Goal: Contribute content

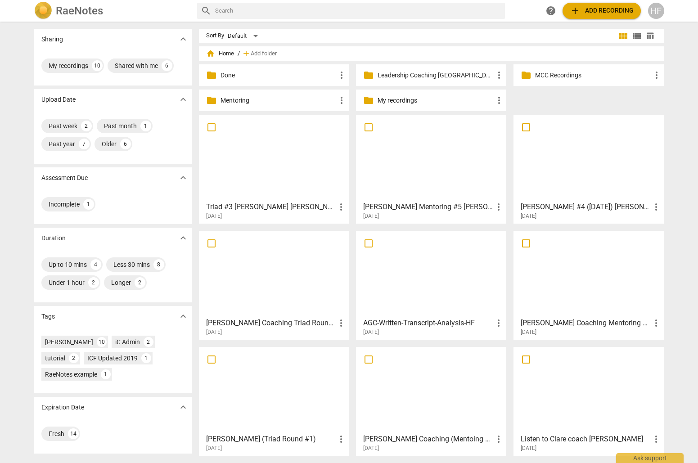
click at [286, 208] on h3 "Triad #3 [PERSON_NAME] [PERSON_NAME]" at bounding box center [271, 206] width 130 height 11
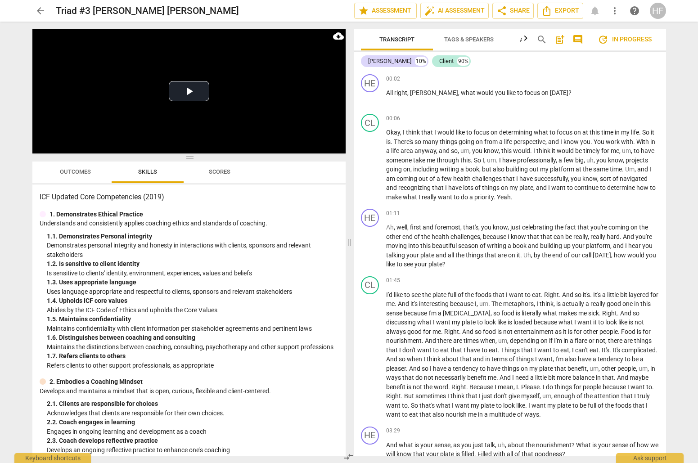
click at [44, 4] on button "arrow_back" at bounding box center [40, 11] width 16 height 16
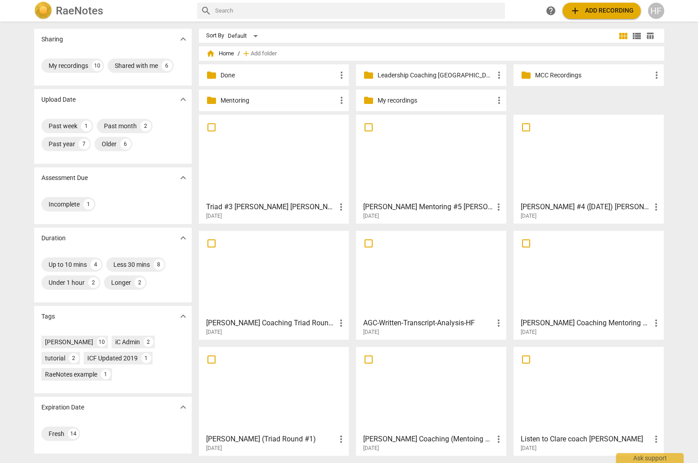
click at [401, 214] on div "[DATE]" at bounding box center [433, 216] width 141 height 8
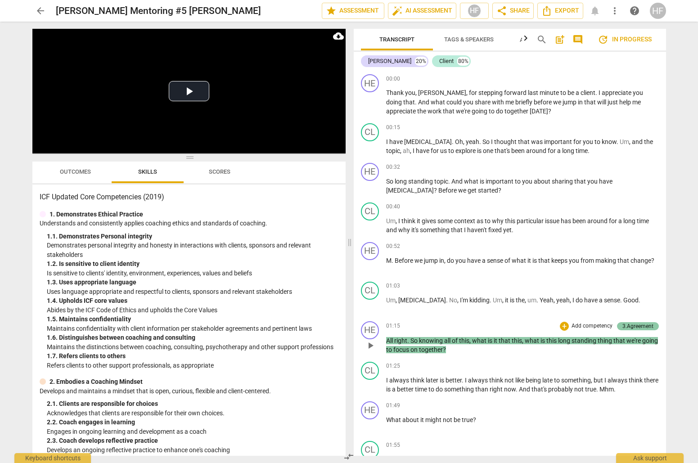
click at [637, 327] on div "3.Agreement" at bounding box center [637, 326] width 31 height 8
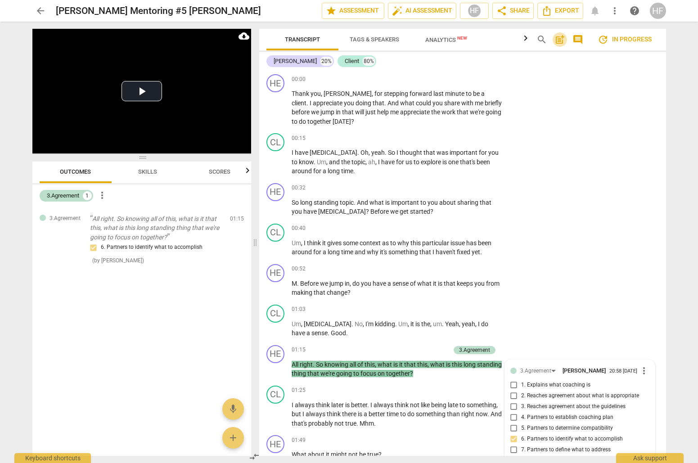
click at [561, 41] on span "post_add" at bounding box center [559, 39] width 11 height 11
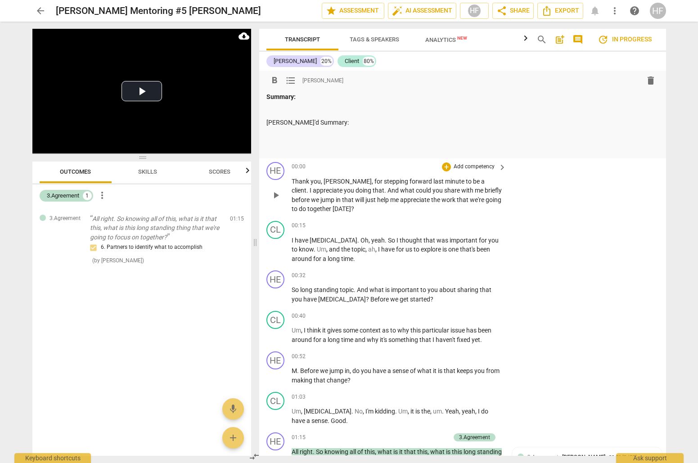
drag, startPoint x: 283, startPoint y: 121, endPoint x: 283, endPoint y: 196, distance: 75.1
click at [283, 122] on p "[PERSON_NAME]'d Summary:" at bounding box center [462, 122] width 392 height 9
click at [277, 131] on p at bounding box center [462, 135] width 392 height 9
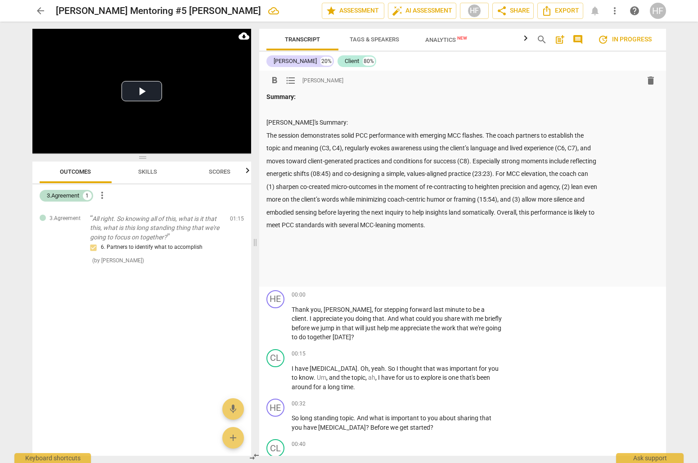
click at [275, 134] on p "The session demonstrates solid PCC performance with emerging MCC flashes. The c…" at bounding box center [462, 135] width 392 height 9
click at [357, 134] on p "This session demonstrates solid PCC performance with emerging MCC flashes. The …" at bounding box center [462, 135] width 392 height 9
click at [383, 134] on p "This session demonstrates PCC performance with emerging MCC flashes. The coach …" at bounding box center [462, 135] width 392 height 9
drag, startPoint x: 424, startPoint y: 134, endPoint x: 398, endPoint y: 135, distance: 25.7
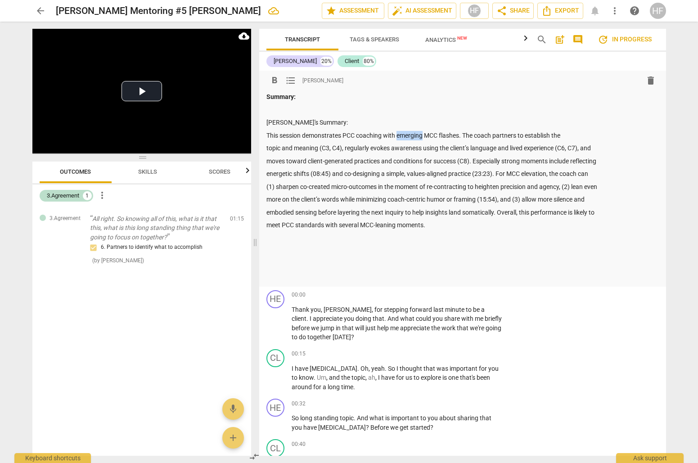
click at [398, 135] on p "This session demonstrates PCC coaching with emerging MCC flashes. The coach par…" at bounding box center [462, 135] width 392 height 9
click at [458, 134] on p "This session demonstrates PCC coaching with sparkles of MCC flashes. The coach …" at bounding box center [462, 135] width 392 height 9
click at [479, 169] on p "energetic shifts (08:45) and co-designing a simple, values-aligned practice (23…" at bounding box center [462, 173] width 392 height 9
click at [485, 135] on p "This session demonstrates PCC coaching with sparkles of MCC skills and behaviou…" at bounding box center [462, 135] width 392 height 9
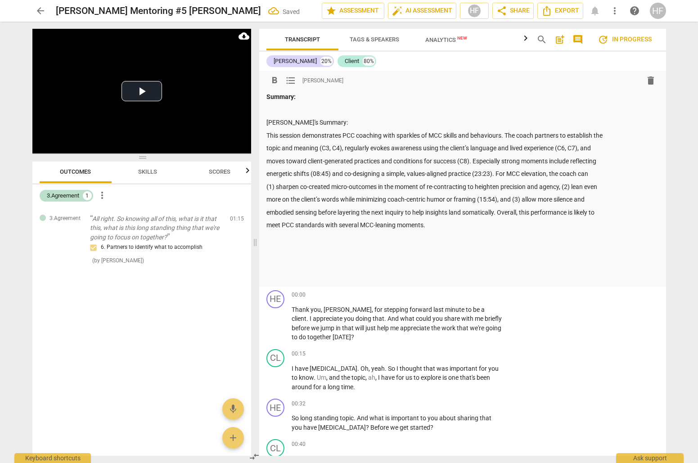
click at [480, 153] on div "Summary: [PERSON_NAME]'s Summary: This session demonstrates PCC coaching with s…" at bounding box center [462, 186] width 392 height 189
drag, startPoint x: 473, startPoint y: 173, endPoint x: 409, endPoint y: 173, distance: 63.4
click at [409, 173] on p "energetic shifts (08:45) and co-designing a simple, values-aligned practice (23…" at bounding box center [462, 173] width 392 height 9
click at [442, 223] on p "meet PCC standards with several MCC-leaning moments." at bounding box center [462, 224] width 392 height 9
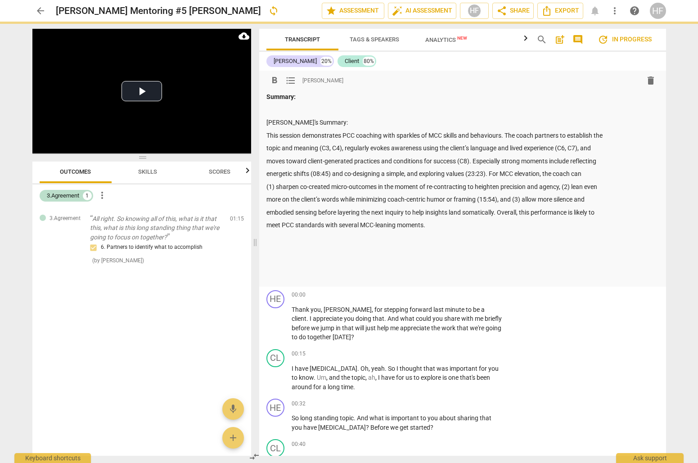
scroll to position [15, 0]
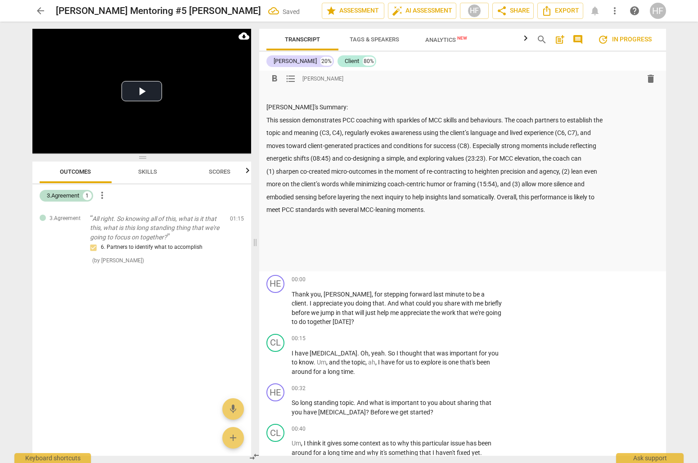
click at [541, 156] on p "energetic shifts (08:45) and co-designing a simple, and exploring values (23:23…" at bounding box center [462, 158] width 392 height 9
click at [276, 170] on p "(1) sharpen co-created micro-outcomes in the moment of re-contracting to height…" at bounding box center [462, 171] width 392 height 9
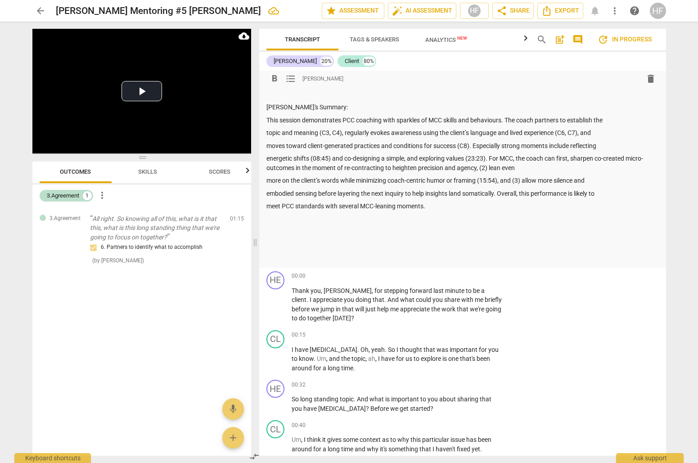
click at [268, 157] on p "energetic shifts (08:45) and co-designing a simple, and exploring values (23:23…" at bounding box center [462, 163] width 392 height 18
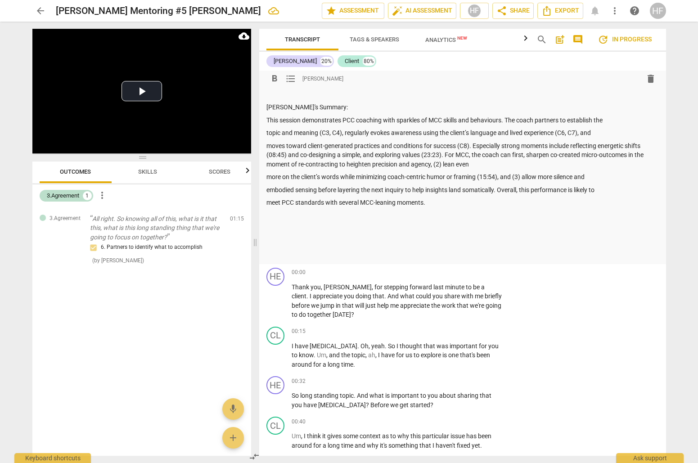
click at [266, 145] on div "format_bold format_list_bulleted [PERSON_NAME] delete Summary: [PERSON_NAME]'s …" at bounding box center [462, 159] width 407 height 209
click at [268, 148] on p "moves toward client-generated practices and conditions for success (C8). Especi…" at bounding box center [462, 155] width 392 height 28
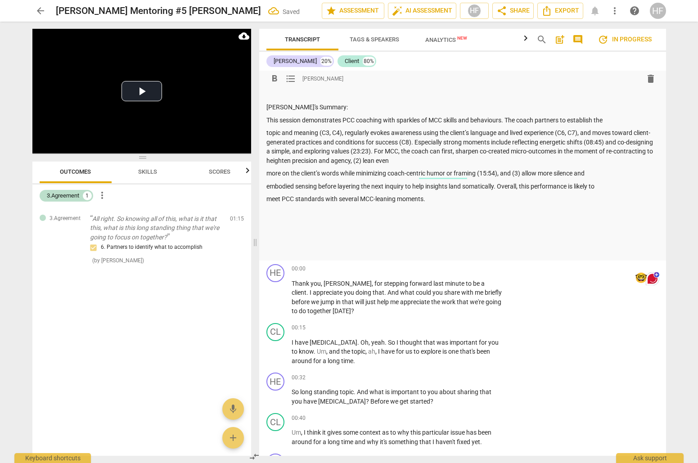
click at [267, 131] on p "topic and meaning (C3, C4), regularly evokes awareness using the client’s langu…" at bounding box center [462, 146] width 392 height 37
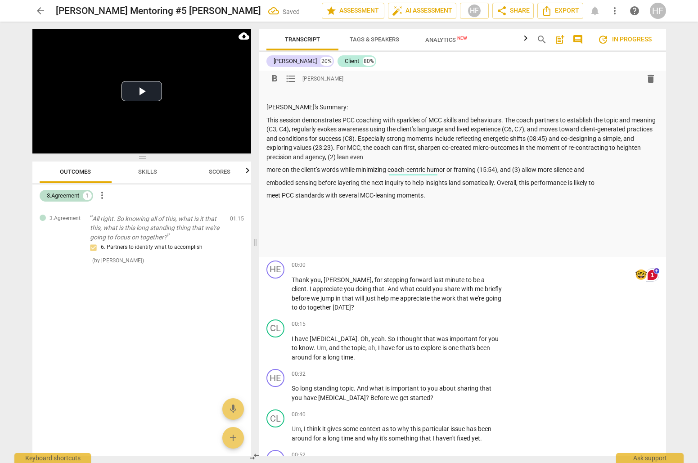
click at [362, 156] on p "This session demonstrates PCC coaching with sparkles of MCC skills and behaviou…" at bounding box center [462, 139] width 392 height 46
click at [370, 147] on p "This session demonstrates PCC coaching with sparkles of MCC skills and behaviou…" at bounding box center [462, 139] width 392 height 46
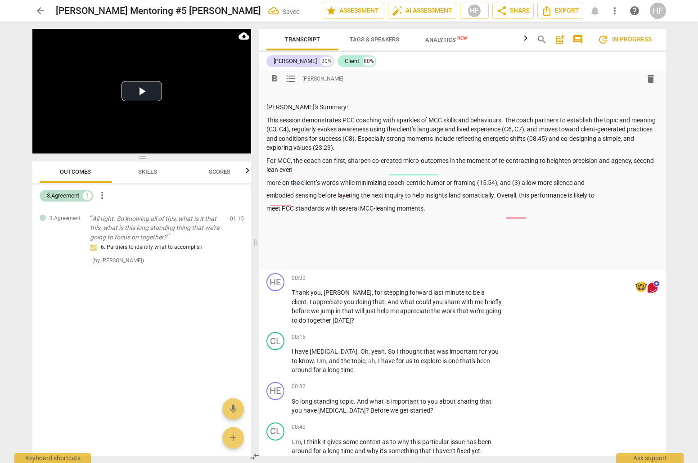
click at [287, 159] on p "For MCC, the coach can first, sharpen co-created micro-outcomes in the moment o…" at bounding box center [462, 165] width 392 height 18
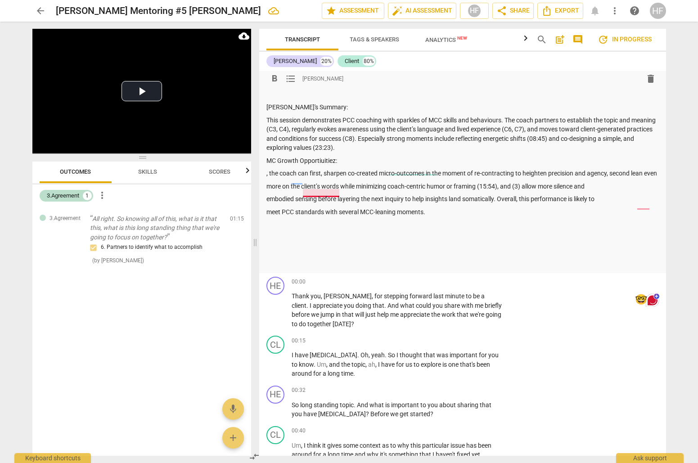
click at [321, 158] on p "MC Growth Opportiuitiez:" at bounding box center [462, 160] width 392 height 9
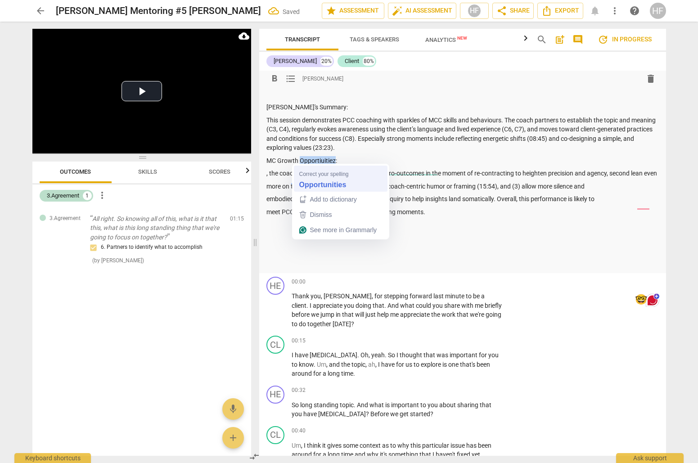
click at [307, 184] on strong "Opportunities" at bounding box center [322, 184] width 47 height 10
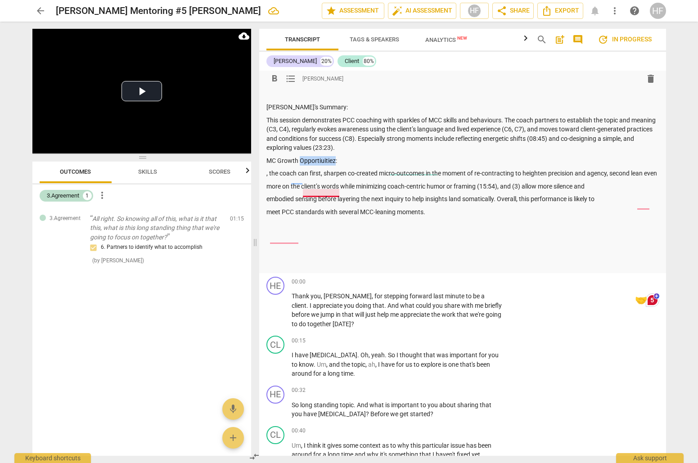
click at [332, 160] on p "MC Growth Opportiuitiez:" at bounding box center [462, 160] width 392 height 9
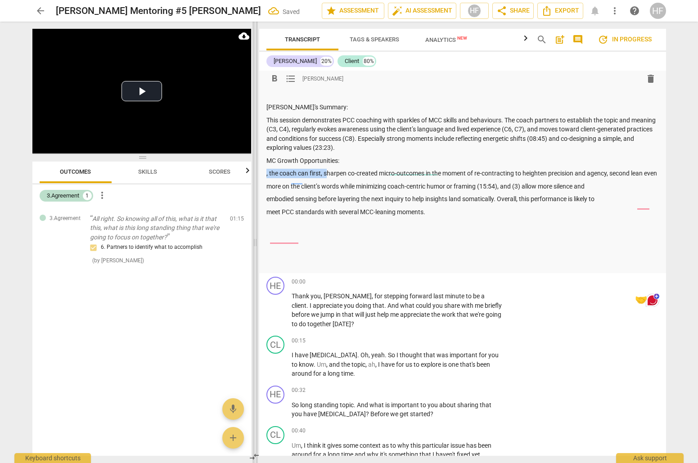
drag, startPoint x: 327, startPoint y: 172, endPoint x: 256, endPoint y: 171, distance: 70.2
click at [256, 171] on div "Play Video move_up Play Current Time 00:00 / Duration Time 26:21 Progress : 0.0…" at bounding box center [349, 242] width 648 height 441
click at [289, 81] on span "format_list_bulleted" at bounding box center [290, 78] width 11 height 11
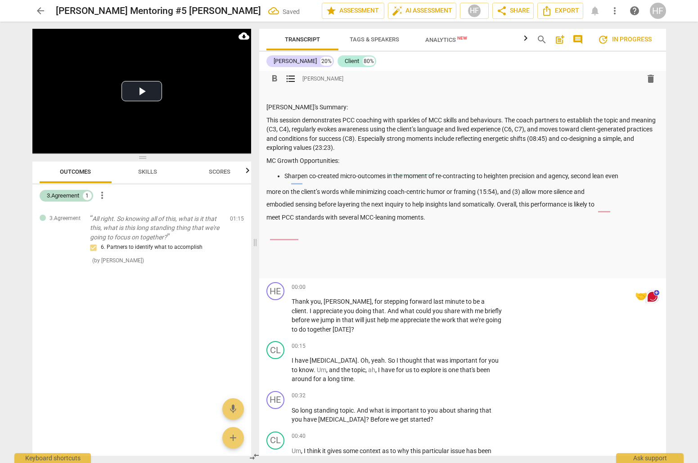
click at [267, 191] on p "more on the client’s words while minimizing coach-centric humor or framing (15:…" at bounding box center [462, 191] width 392 height 9
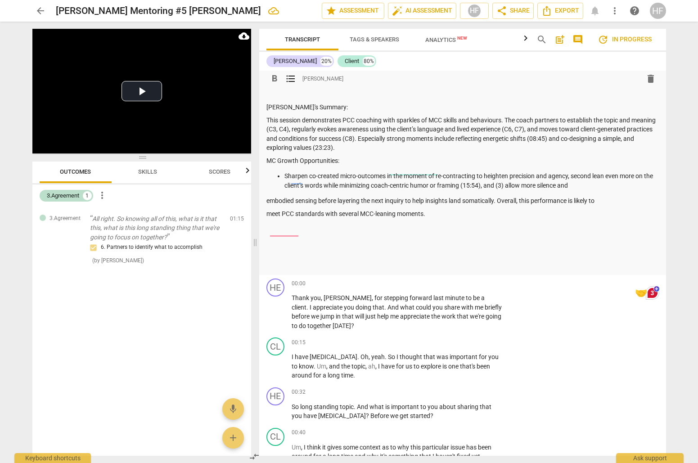
drag, startPoint x: 273, startPoint y: 160, endPoint x: 274, endPoint y: 206, distance: 46.3
click at [273, 161] on p "MC Growth Opportunities:" at bounding box center [462, 160] width 392 height 9
click at [593, 174] on p "Sharpen co-created micro-outcomes in the moment of re-contracting to heighten p…" at bounding box center [471, 180] width 374 height 18
click at [594, 174] on p "Sharpen co-created micro-outcomes in the moment of re-contracting to heighten p…" at bounding box center [471, 180] width 374 height 18
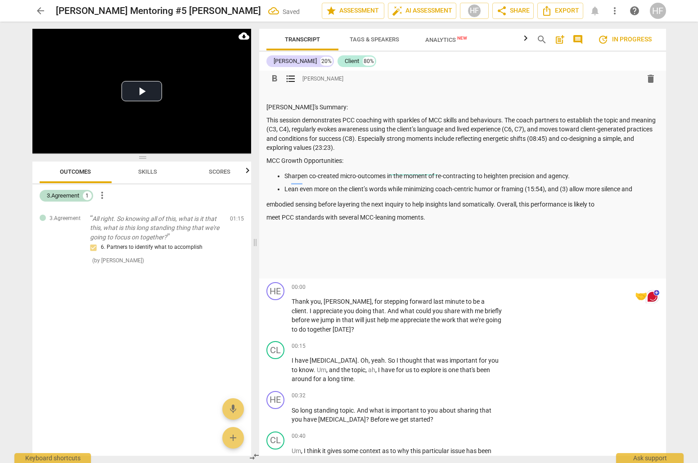
click at [575, 187] on p "Lean even more on the client’s words while minimizing coach-centric humor or fr…" at bounding box center [471, 188] width 374 height 9
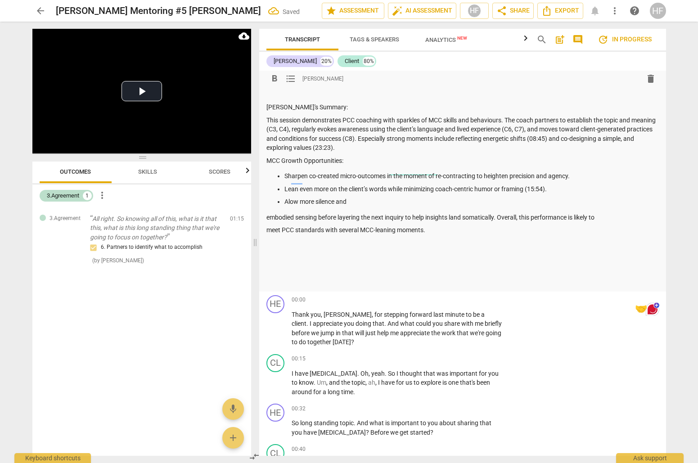
click at [267, 215] on p "embodied sensing before layering the next inquiry to help insights land somatic…" at bounding box center [462, 217] width 392 height 9
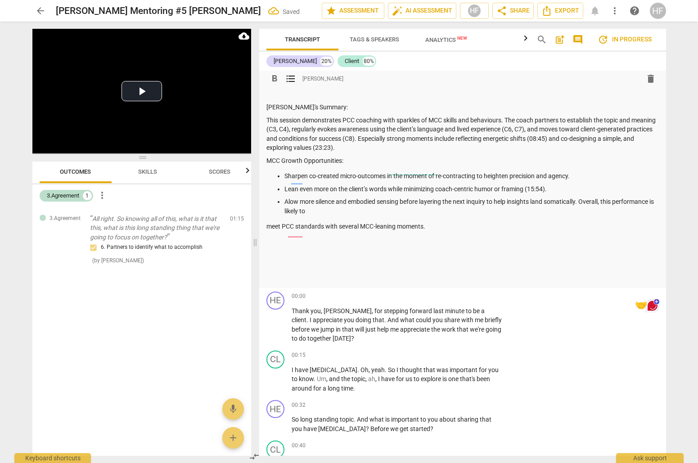
click at [265, 226] on div "format_bold format_list_bulleted [PERSON_NAME] delete Summary: [PERSON_NAME]'s …" at bounding box center [462, 171] width 407 height 233
click at [272, 227] on p "meet PCC standards with several MCC-leaning moments." at bounding box center [462, 226] width 392 height 9
click at [268, 224] on p "meet PCC standards with several MCC-leaning moments." at bounding box center [462, 226] width 392 height 9
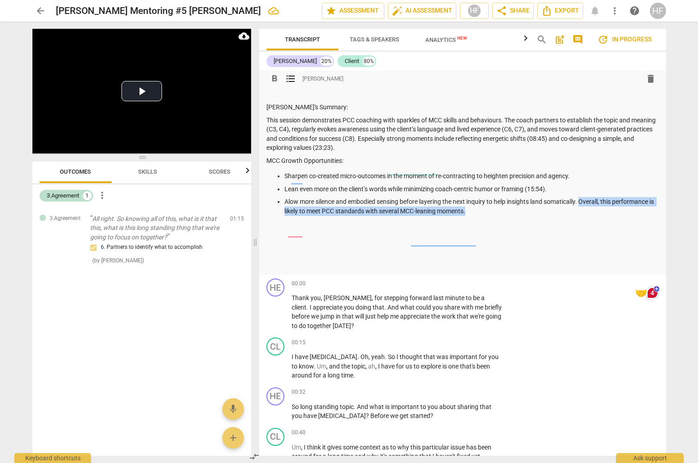
drag, startPoint x: 477, startPoint y: 210, endPoint x: 584, endPoint y: 198, distance: 107.6
click at [584, 198] on p "Alow more silence and embodied sensing before layering the next inquiry to help…" at bounding box center [471, 206] width 374 height 18
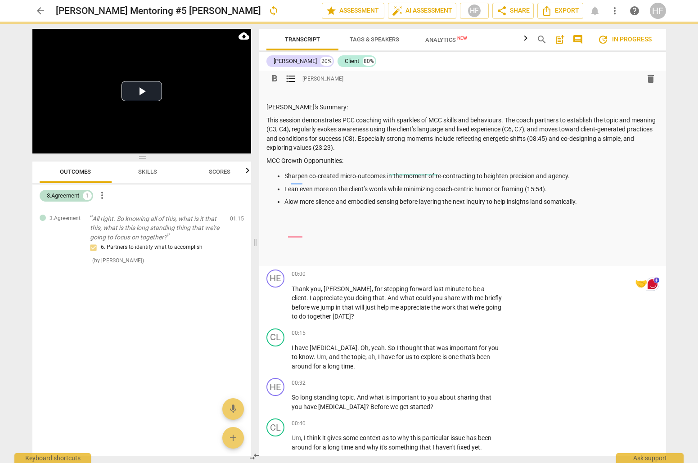
click at [278, 225] on p at bounding box center [462, 229] width 392 height 9
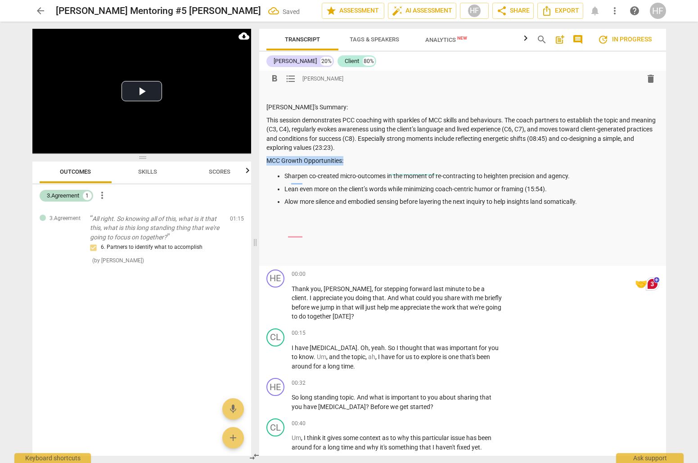
drag, startPoint x: 343, startPoint y: 159, endPoint x: 261, endPoint y: 158, distance: 81.4
click at [261, 158] on div "format_bold format_list_bulleted [PERSON_NAME] delete Summary: [PERSON_NAME]'s …" at bounding box center [462, 160] width 407 height 210
click at [275, 86] on button "format_bold" at bounding box center [274, 79] width 16 height 16
click at [290, 220] on div "Summary: [PERSON_NAME]'s Summary: This session demonstrates PCC coaching with s…" at bounding box center [462, 168] width 392 height 183
drag, startPoint x: 375, startPoint y: 148, endPoint x: 264, endPoint y: 120, distance: 114.5
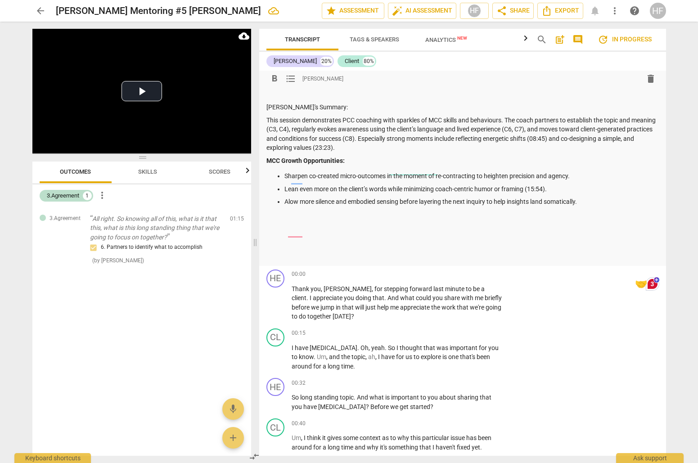
click at [264, 120] on div "format_bold format_list_bulleted [PERSON_NAME] delete Summary: [PERSON_NAME]'s …" at bounding box center [462, 160] width 407 height 210
copy p "This session demonstrates PCC coaching with sparkles of MCC skills and behaviou…"
